Goal: Task Accomplishment & Management: Complete application form

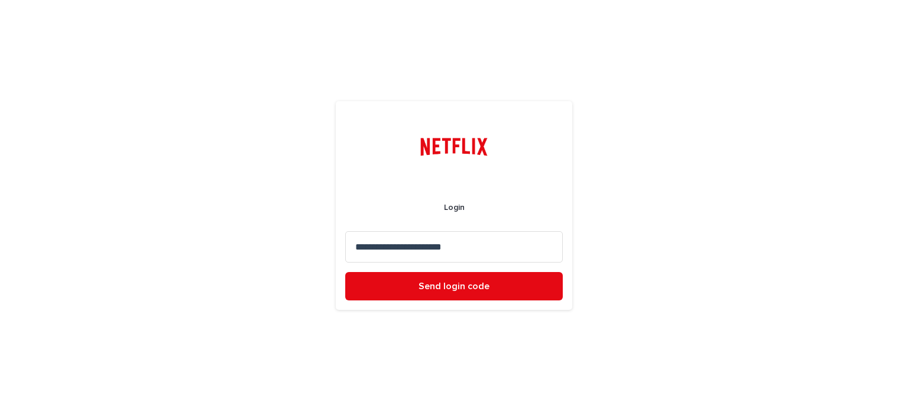
type input "**********"
click at [345, 272] on button "Send login code" at bounding box center [454, 286] width 218 height 28
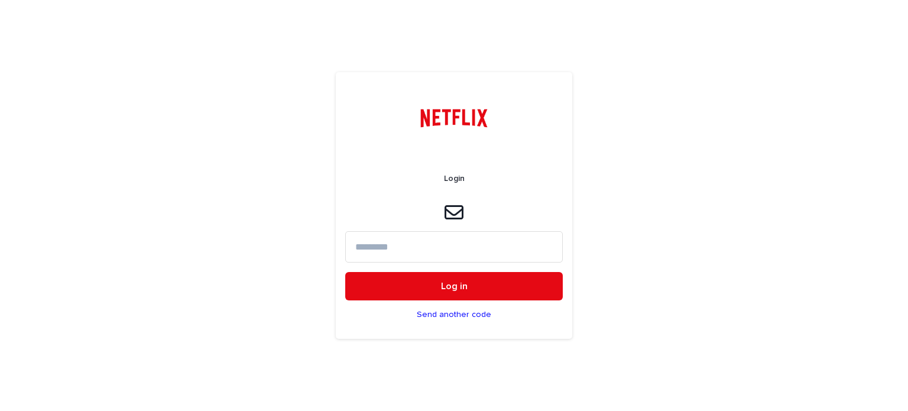
click at [400, 244] on input at bounding box center [454, 246] width 218 height 31
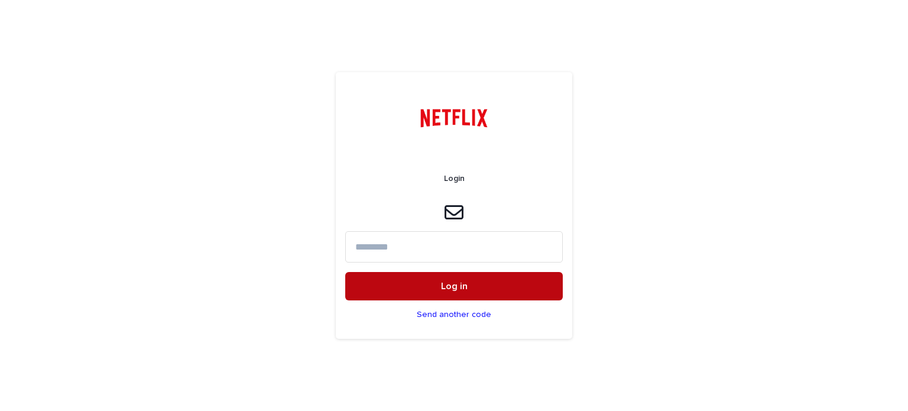
paste input "*****"
type input "*****"
click at [419, 286] on button "Log in" at bounding box center [454, 286] width 218 height 28
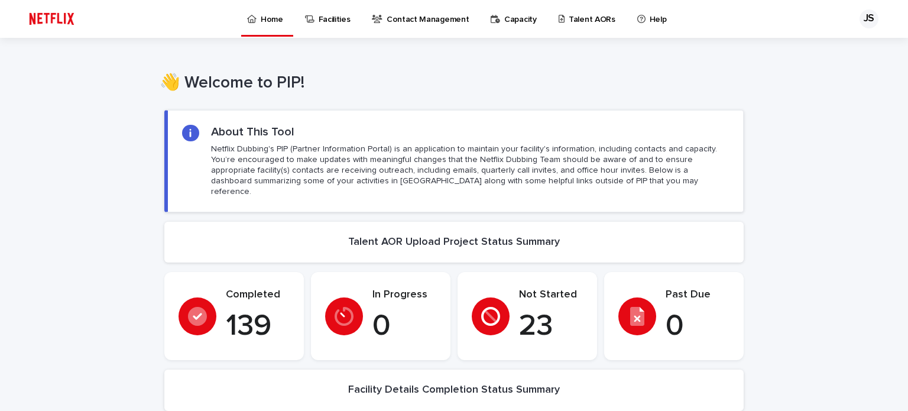
click at [577, 14] on p "Talent AORs" at bounding box center [592, 12] width 47 height 25
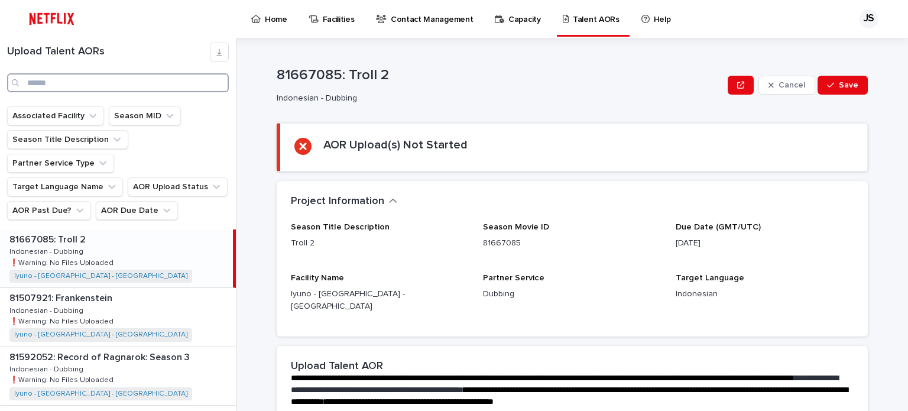
click at [124, 83] on input "Search" at bounding box center [118, 82] width 222 height 19
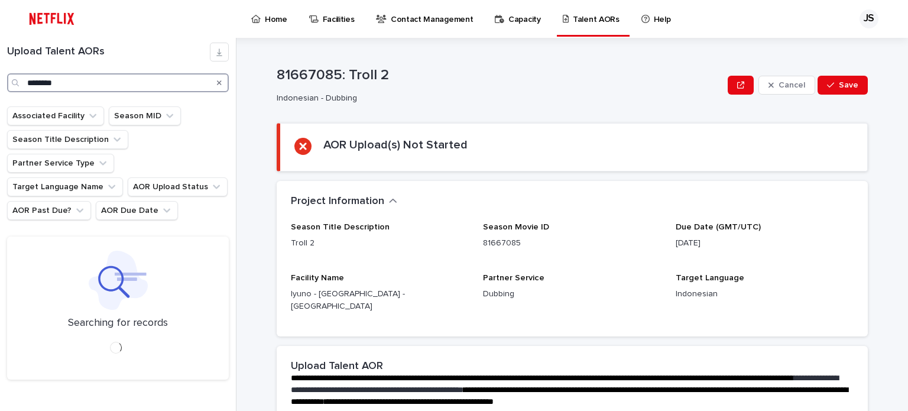
drag, startPoint x: 102, startPoint y: 80, endPoint x: 34, endPoint y: 66, distance: 69.0
click at [34, 66] on div "Upload Talent AORs ********" at bounding box center [118, 68] width 236 height 50
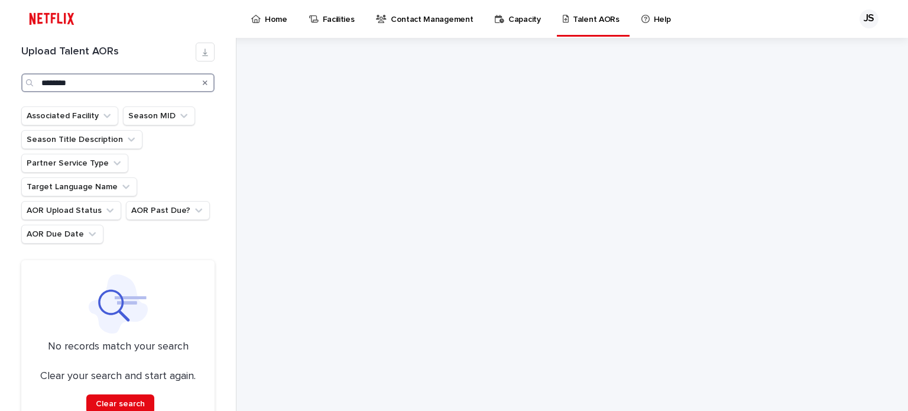
type input "********"
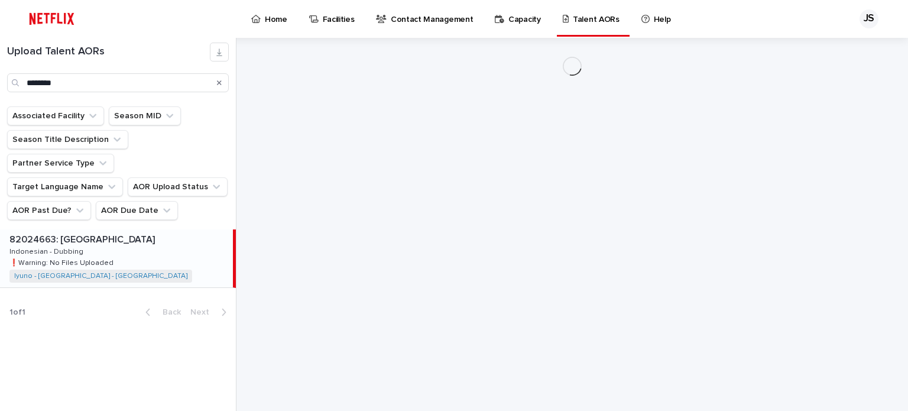
click at [147, 229] on div "82024663: Saiyaara 82024663: Saiyaara Indonesian - Dubbing Indonesian - Dubbing…" at bounding box center [116, 258] width 233 height 58
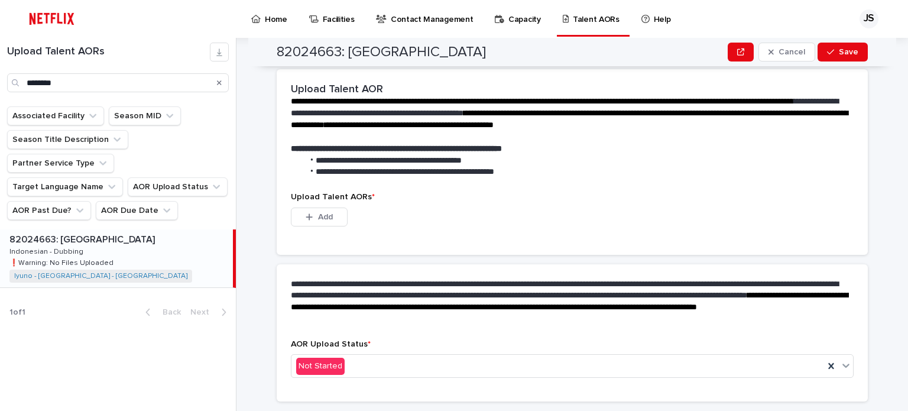
scroll to position [296, 0]
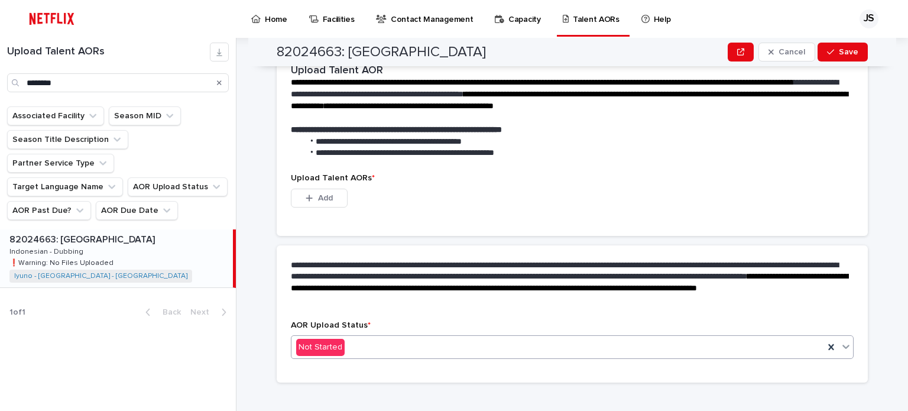
click at [520, 338] on div "Not Started" at bounding box center [558, 348] width 533 height 20
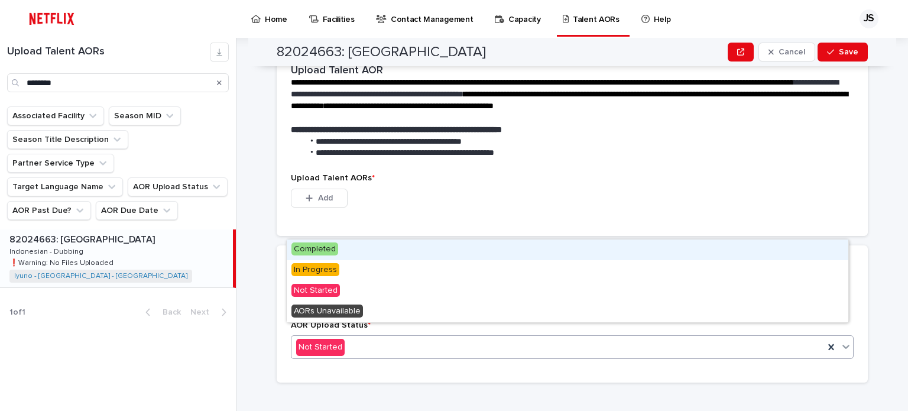
click at [353, 252] on div "Completed" at bounding box center [568, 249] width 562 height 21
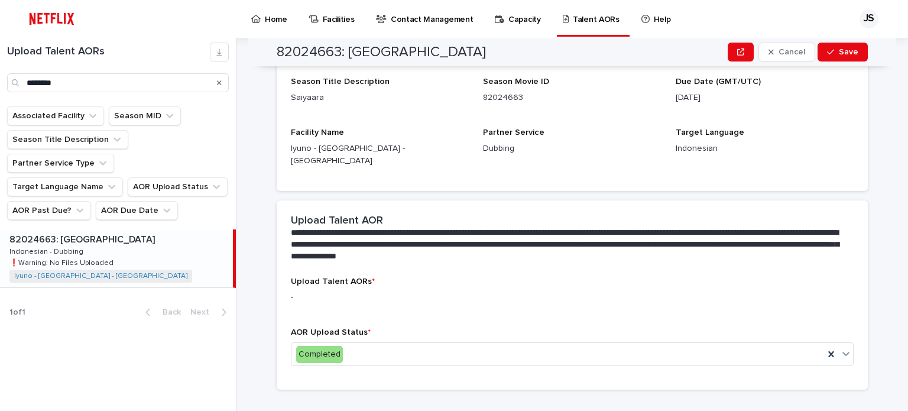
scroll to position [96, 0]
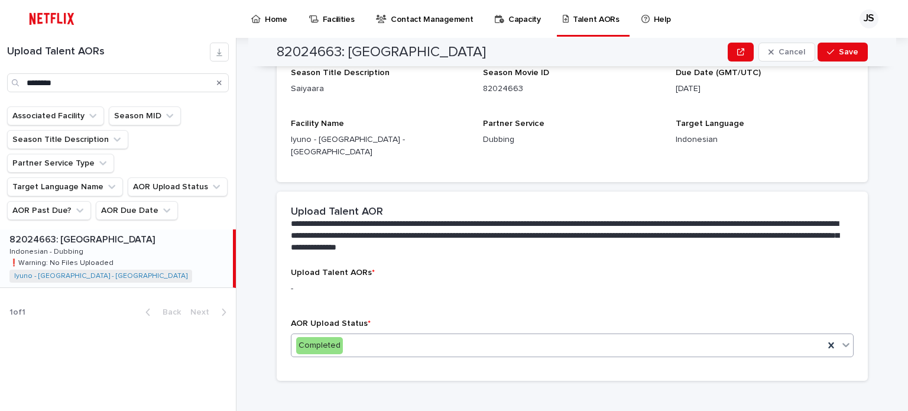
click at [471, 338] on div "Completed" at bounding box center [558, 346] width 533 height 20
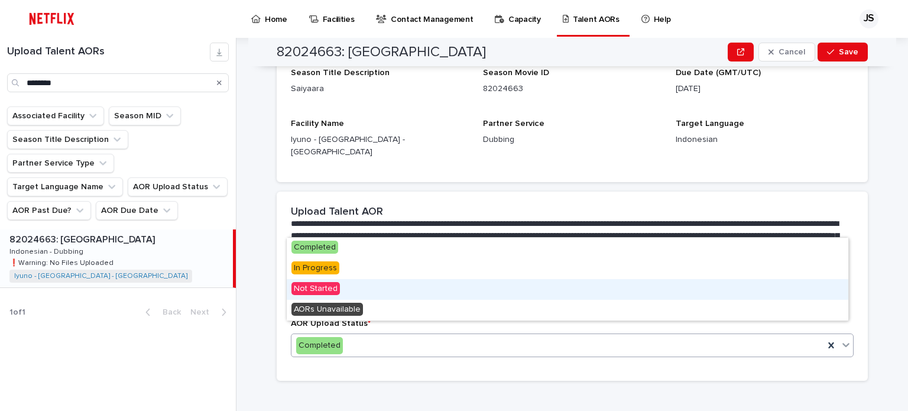
click at [354, 287] on div "Not Started" at bounding box center [568, 289] width 562 height 21
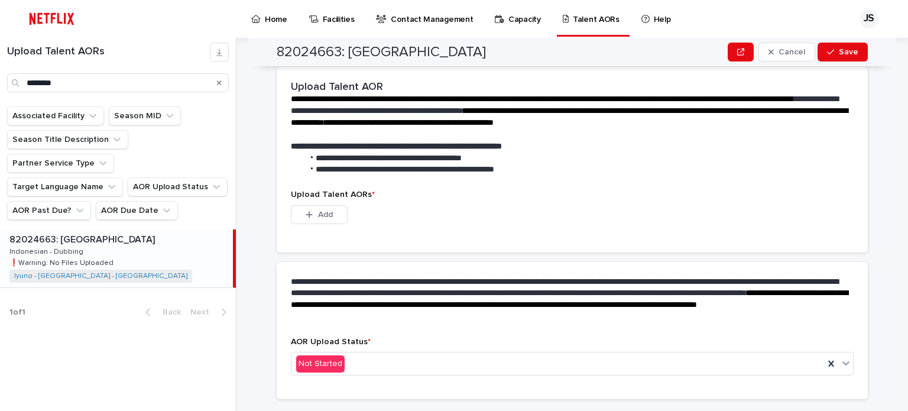
scroll to position [297, 0]
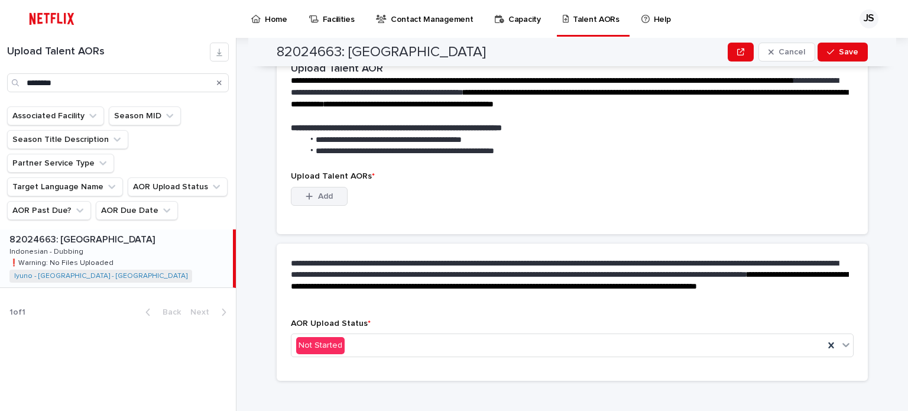
click at [318, 192] on span "Add" at bounding box center [325, 196] width 15 height 8
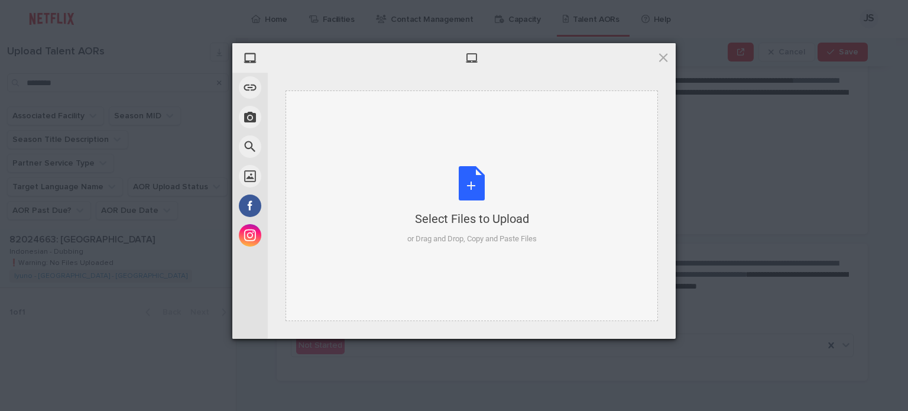
click at [468, 237] on div "or Drag and Drop, Copy and Paste Files" at bounding box center [471, 239] width 129 height 12
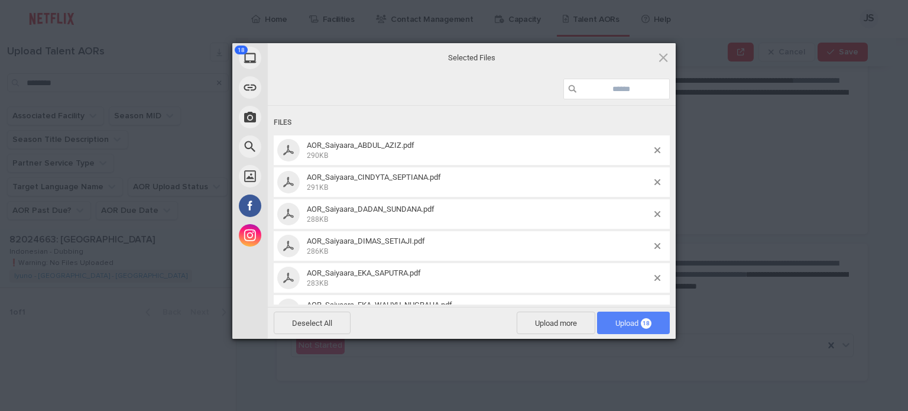
click at [615, 316] on span "Upload 18" at bounding box center [633, 323] width 73 height 22
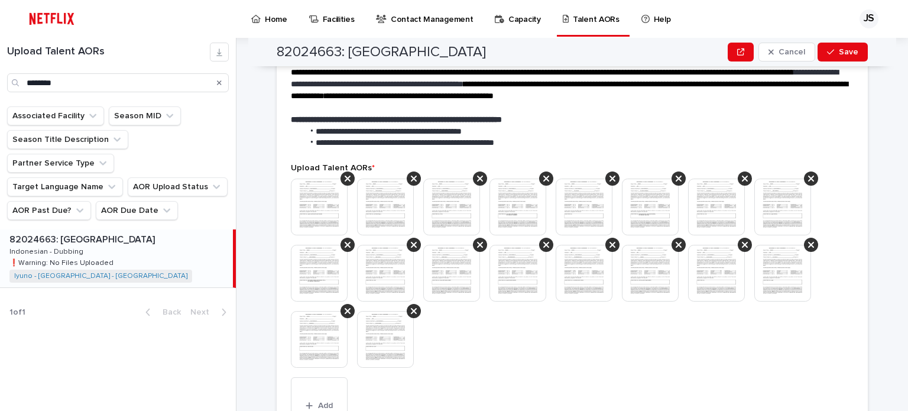
scroll to position [268, 0]
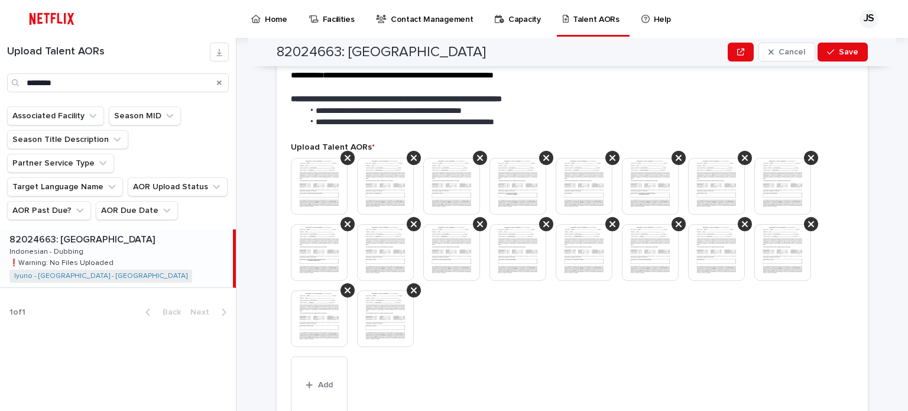
click at [544, 319] on div at bounding box center [572, 257] width 563 height 199
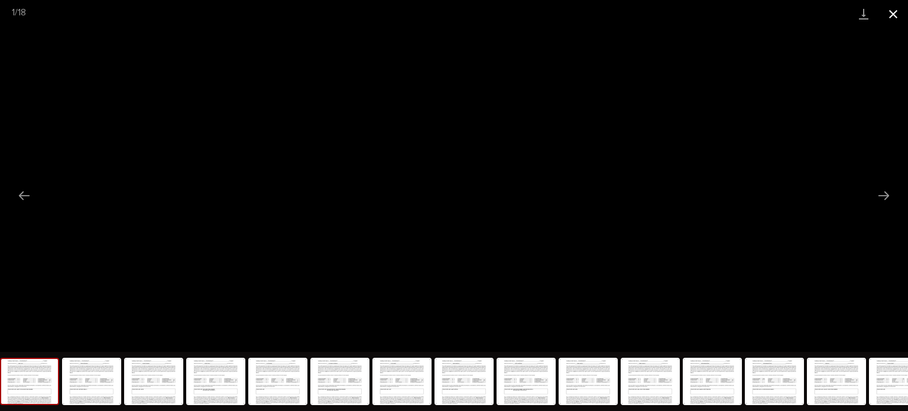
click at [895, 16] on button "Close gallery" at bounding box center [894, 14] width 30 height 28
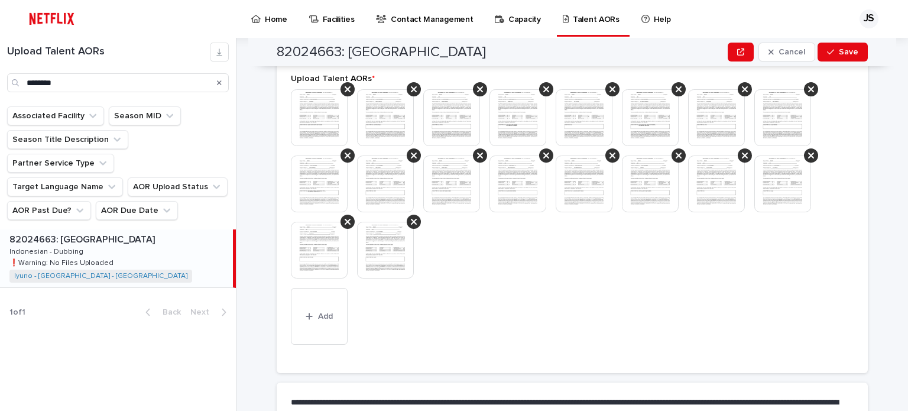
scroll to position [476, 0]
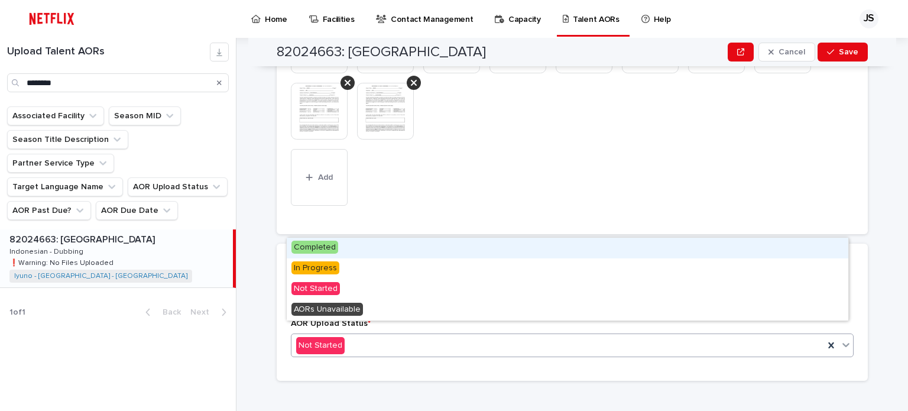
click at [403, 336] on div "Not Started" at bounding box center [558, 346] width 533 height 20
click at [420, 246] on div "Completed" at bounding box center [568, 248] width 562 height 21
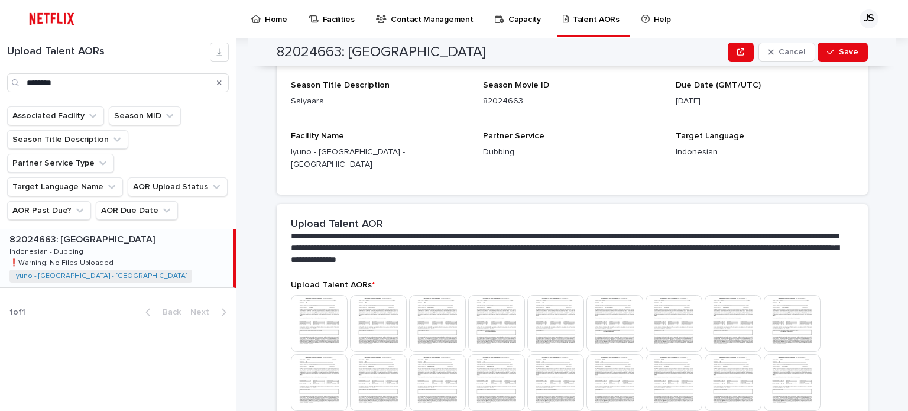
scroll to position [212, 0]
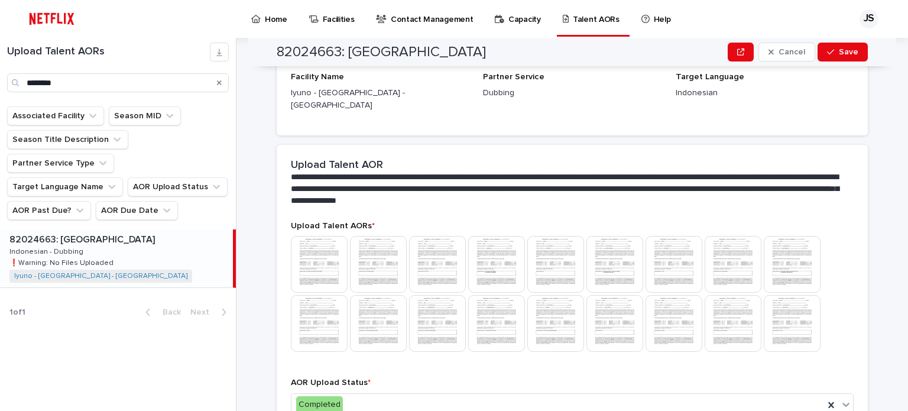
drag, startPoint x: 849, startPoint y: 52, endPoint x: 701, endPoint y: 169, distance: 188.6
click at [848, 52] on span "Save" at bounding box center [849, 52] width 20 height 8
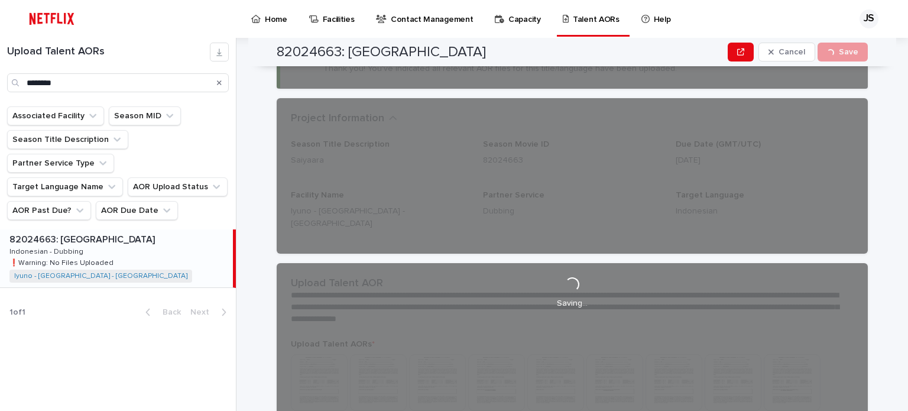
scroll to position [0, 0]
